Goal: Task Accomplishment & Management: Use online tool/utility

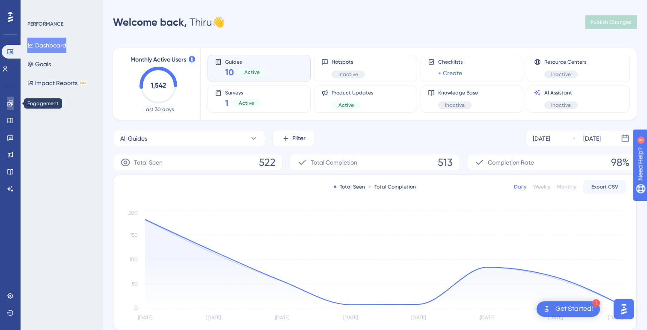
click at [9, 106] on icon at bounding box center [10, 104] width 6 height 6
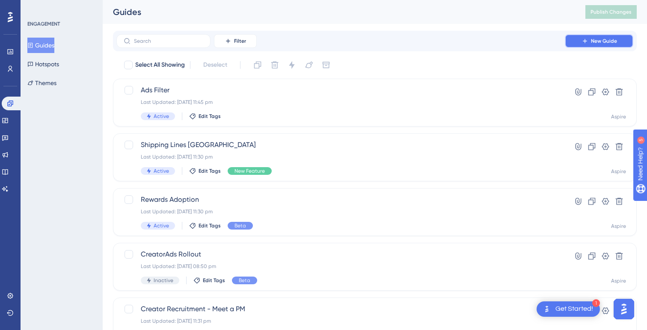
click at [579, 39] on button "New Guide" at bounding box center [599, 41] width 68 height 14
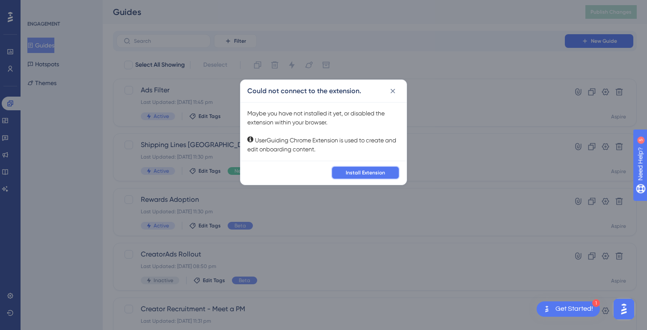
click at [375, 175] on span "Install Extension" at bounding box center [365, 172] width 39 height 7
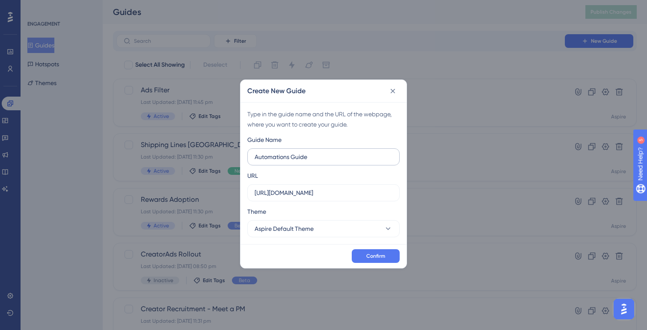
click at [290, 156] on input "Automations Guide" at bounding box center [323, 156] width 138 height 9
type input "Automations V2 Guide"
click at [360, 252] on button "Confirm" at bounding box center [376, 256] width 48 height 14
